Goal: Information Seeking & Learning: Learn about a topic

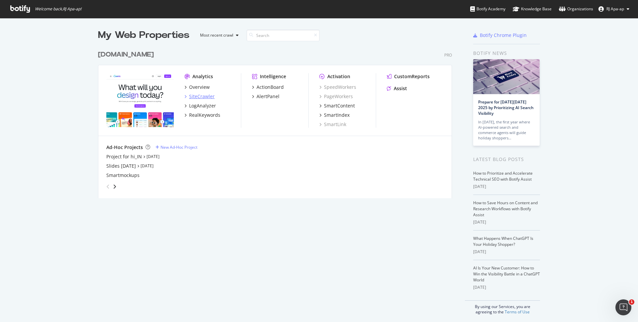
click at [192, 95] on div "SiteCrawler" at bounding box center [202, 96] width 26 height 7
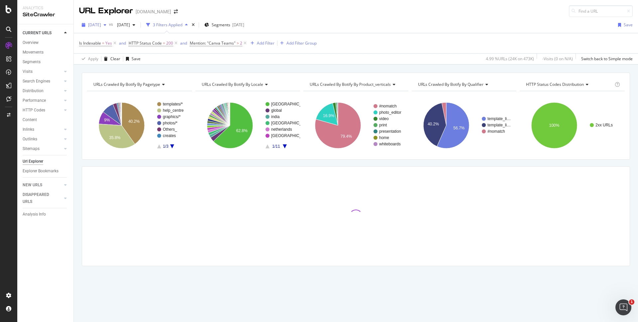
click at [98, 25] on span "[DATE]" at bounding box center [94, 25] width 13 height 6
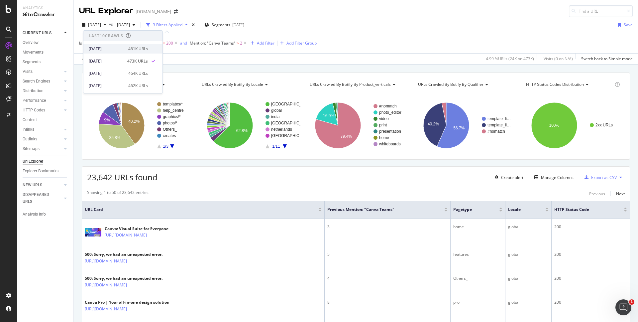
click at [112, 47] on div "[DATE]" at bounding box center [107, 49] width 36 height 6
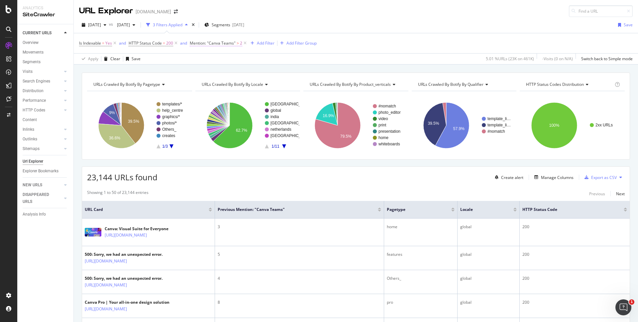
click at [216, 45] on span "Mention: "Canva Teams"" at bounding box center [213, 43] width 46 height 6
click at [311, 59] on div "Apply Clear Save 5.01 % URLs ( 23K on 461K ) - Visits ( 0 on N/A ) Switch back …" at bounding box center [356, 58] width 565 height 11
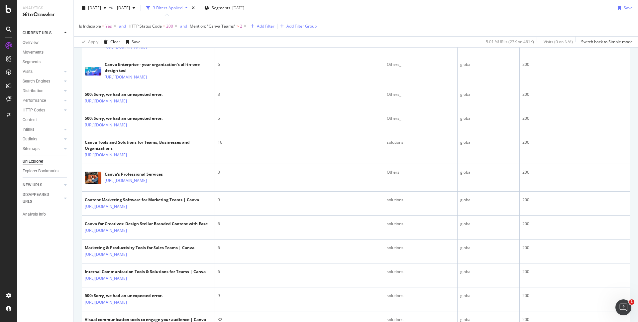
scroll to position [293, 0]
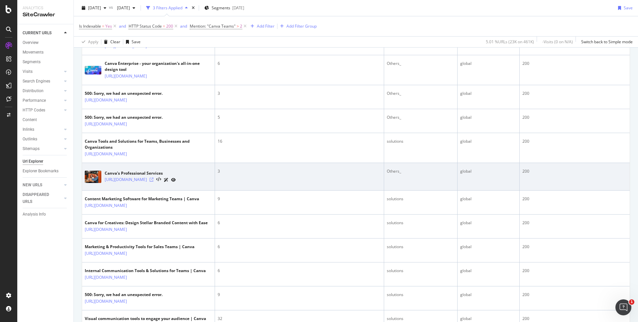
click at [154, 182] on icon at bounding box center [152, 180] width 4 height 4
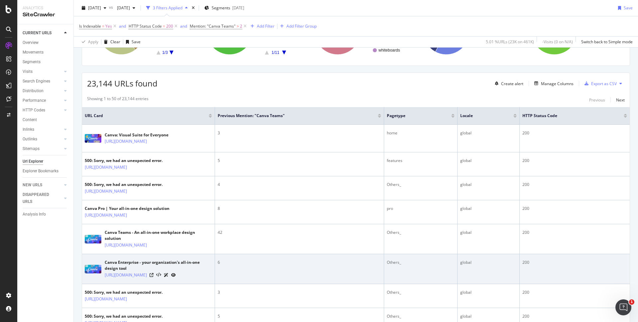
scroll to position [0, 0]
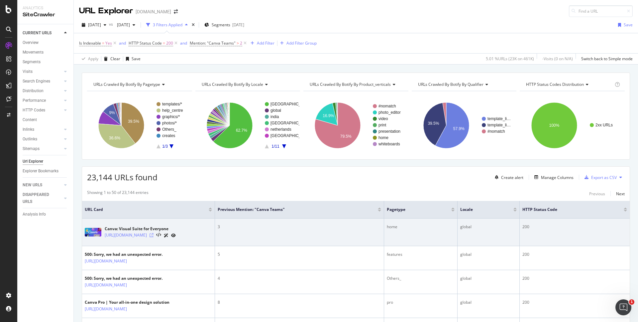
click at [154, 236] on icon at bounding box center [152, 235] width 4 height 4
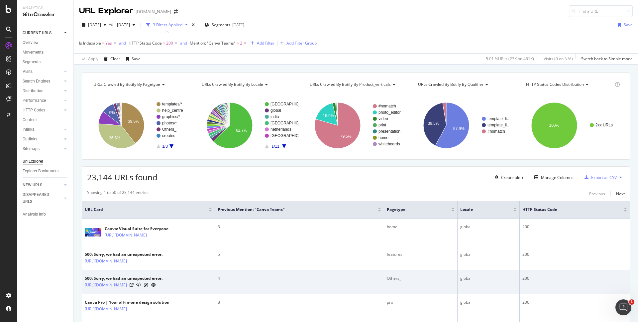
copy link "[URL][DOMAIN_NAME]"
